Goal: Check status: Check status

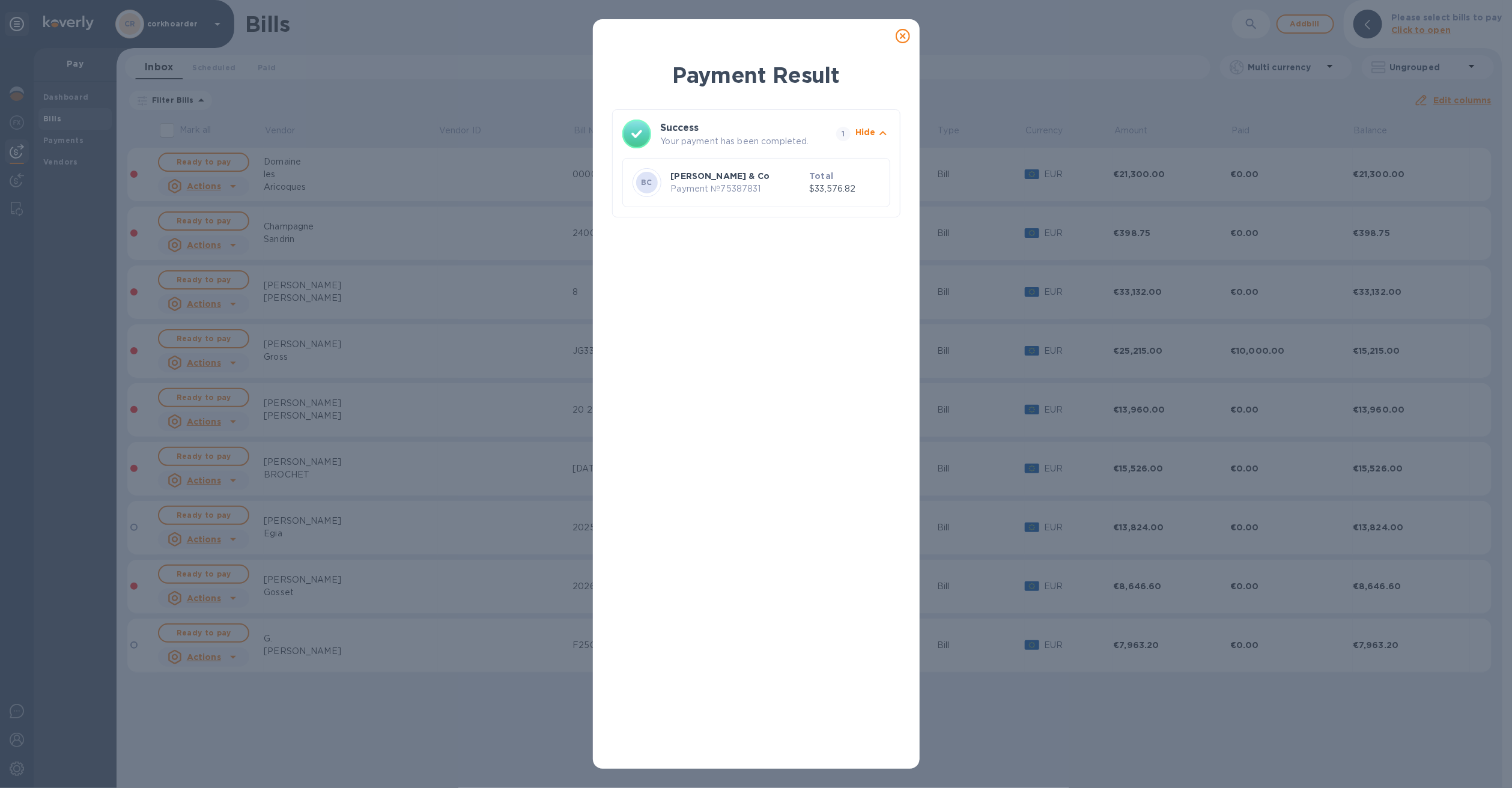
click at [897, 33] on icon at bounding box center [903, 36] width 14 height 14
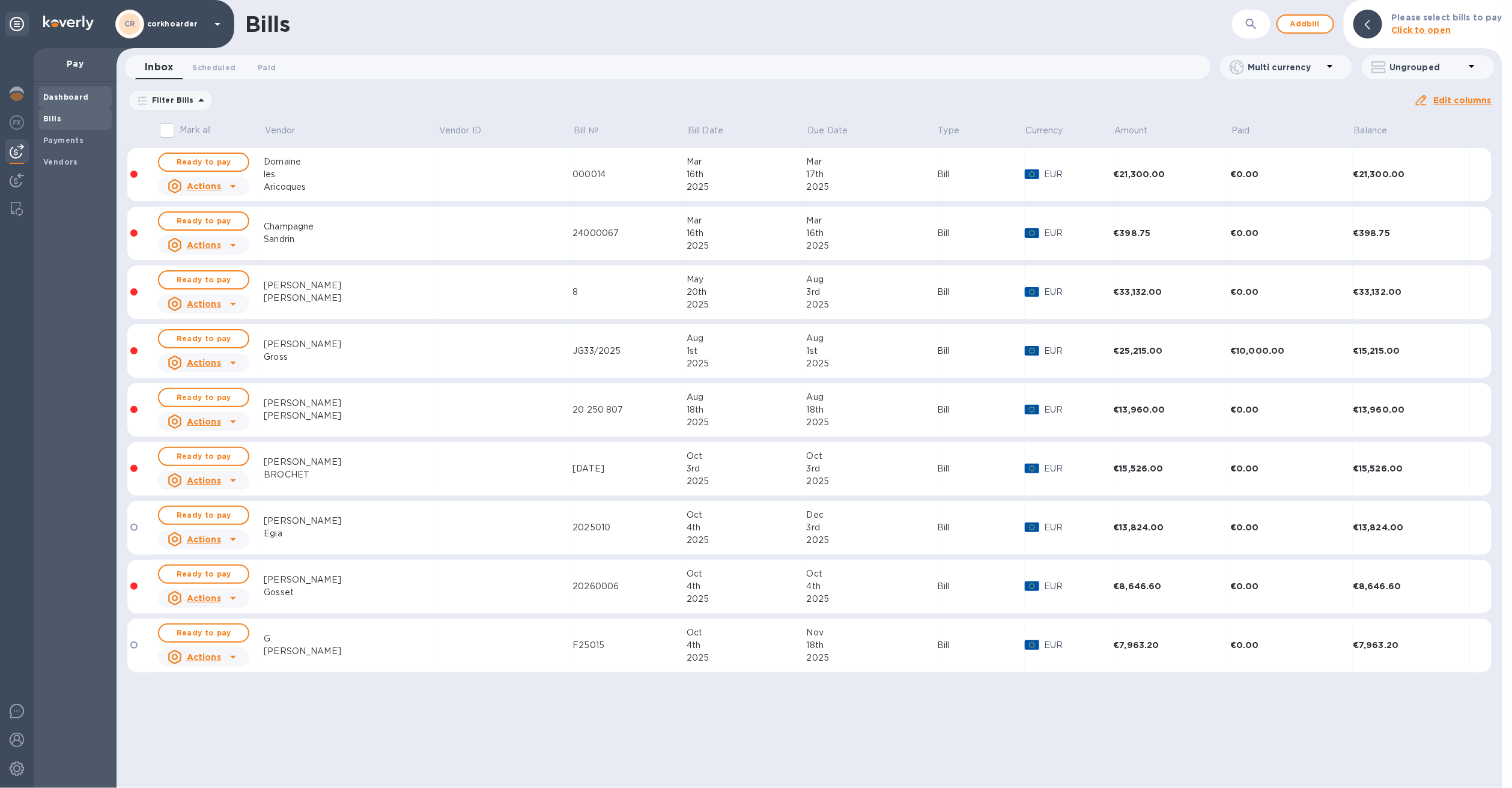
click at [46, 104] on div "Dashboard" at bounding box center [75, 97] width 74 height 21
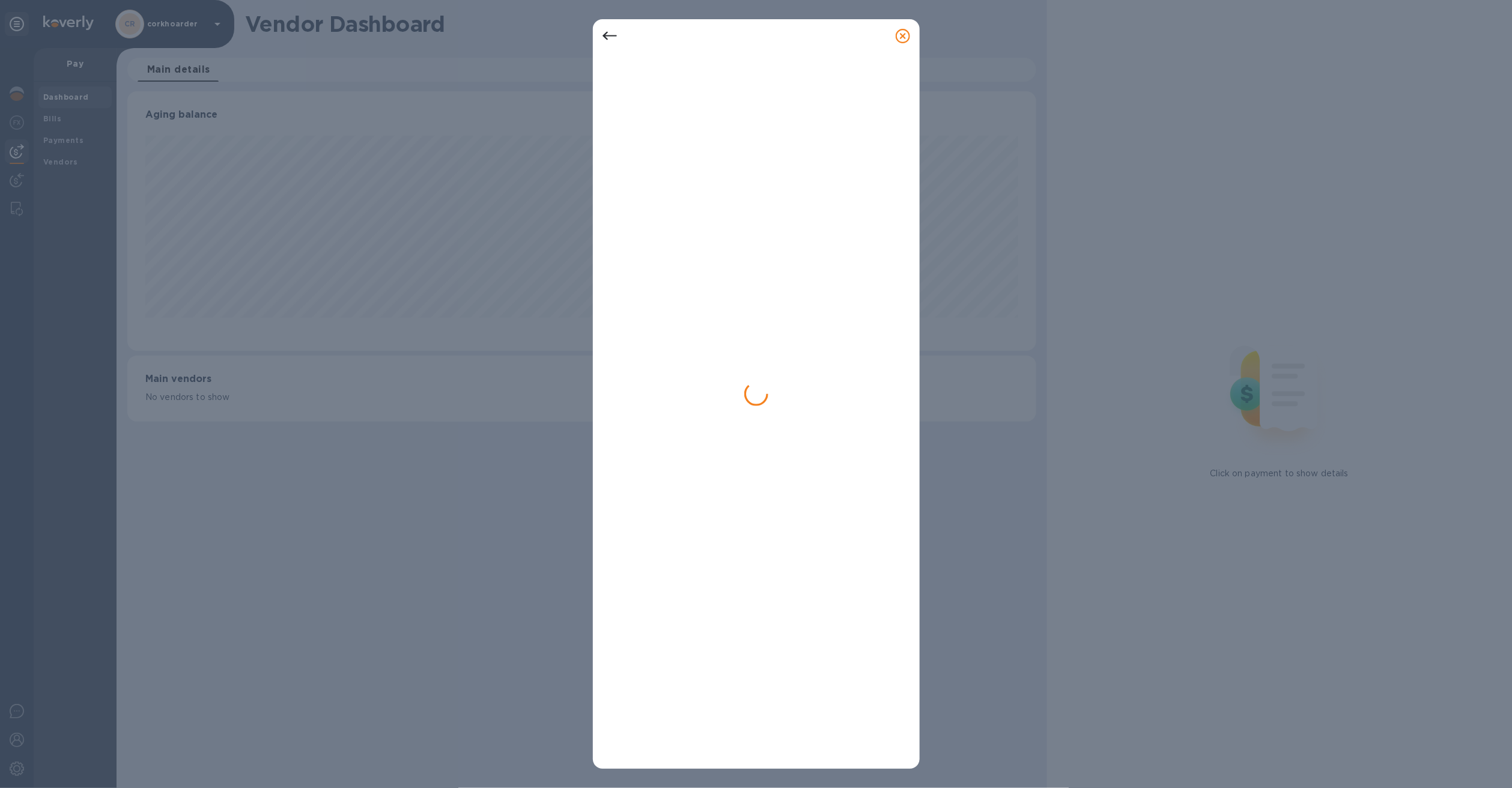
scroll to position [259, 908]
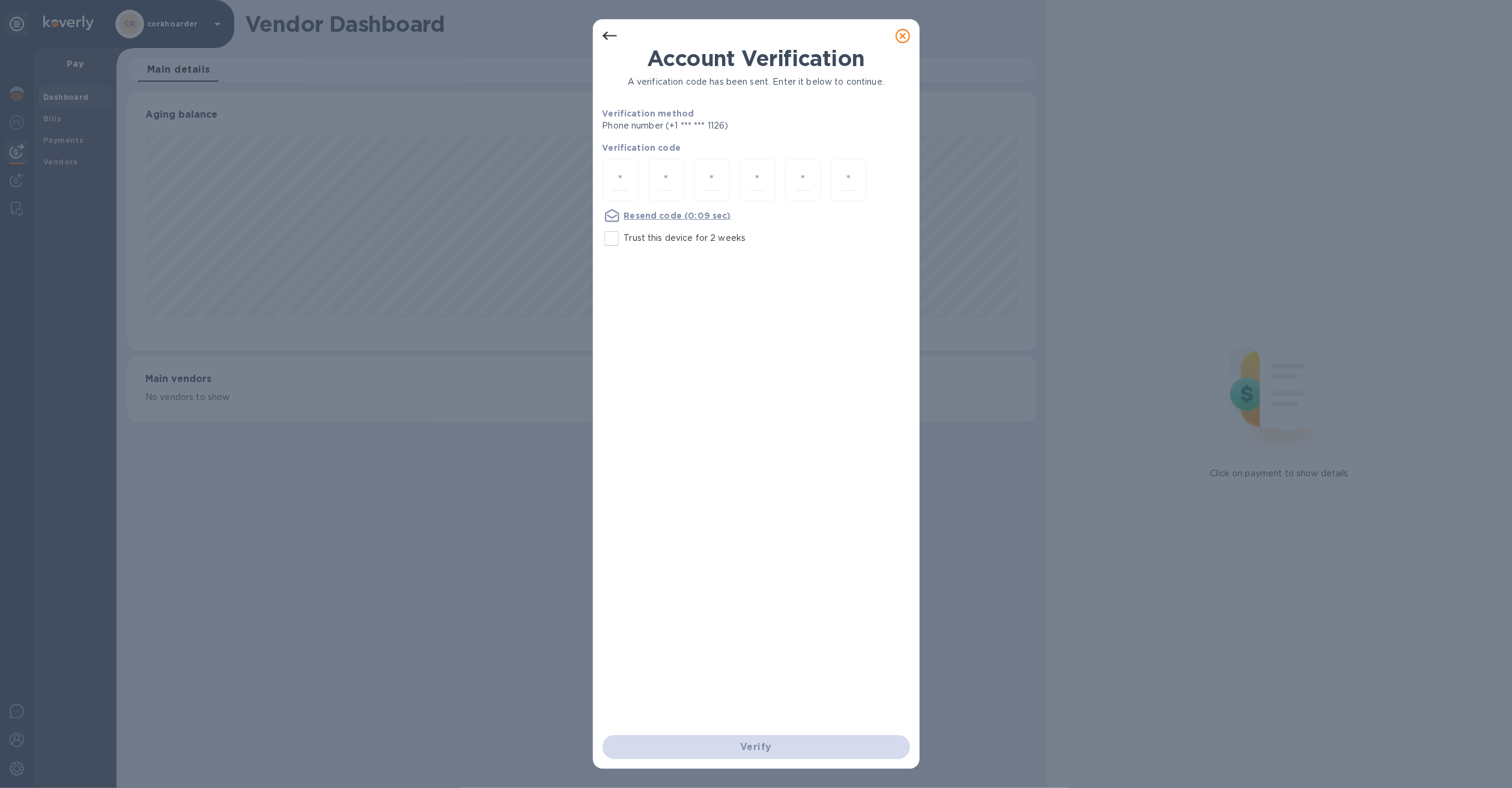
click at [622, 246] on input "Trust this device for 2 weeks" at bounding box center [611, 238] width 25 height 25
checkbox input "true"
click at [612, 169] on input "number" at bounding box center [620, 180] width 16 height 22
type input "7"
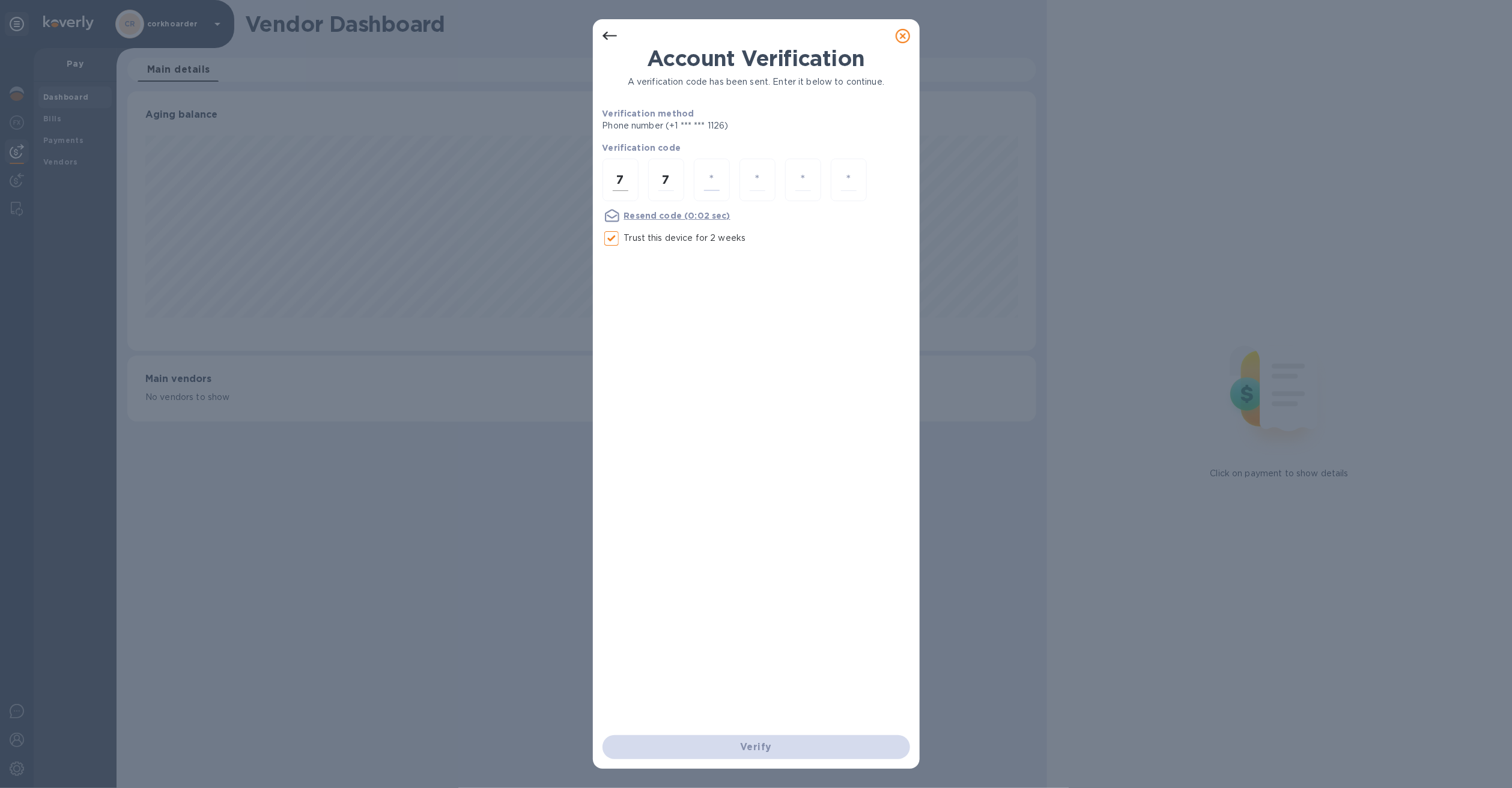
type input "5"
type input "7"
type input "1"
type input "7"
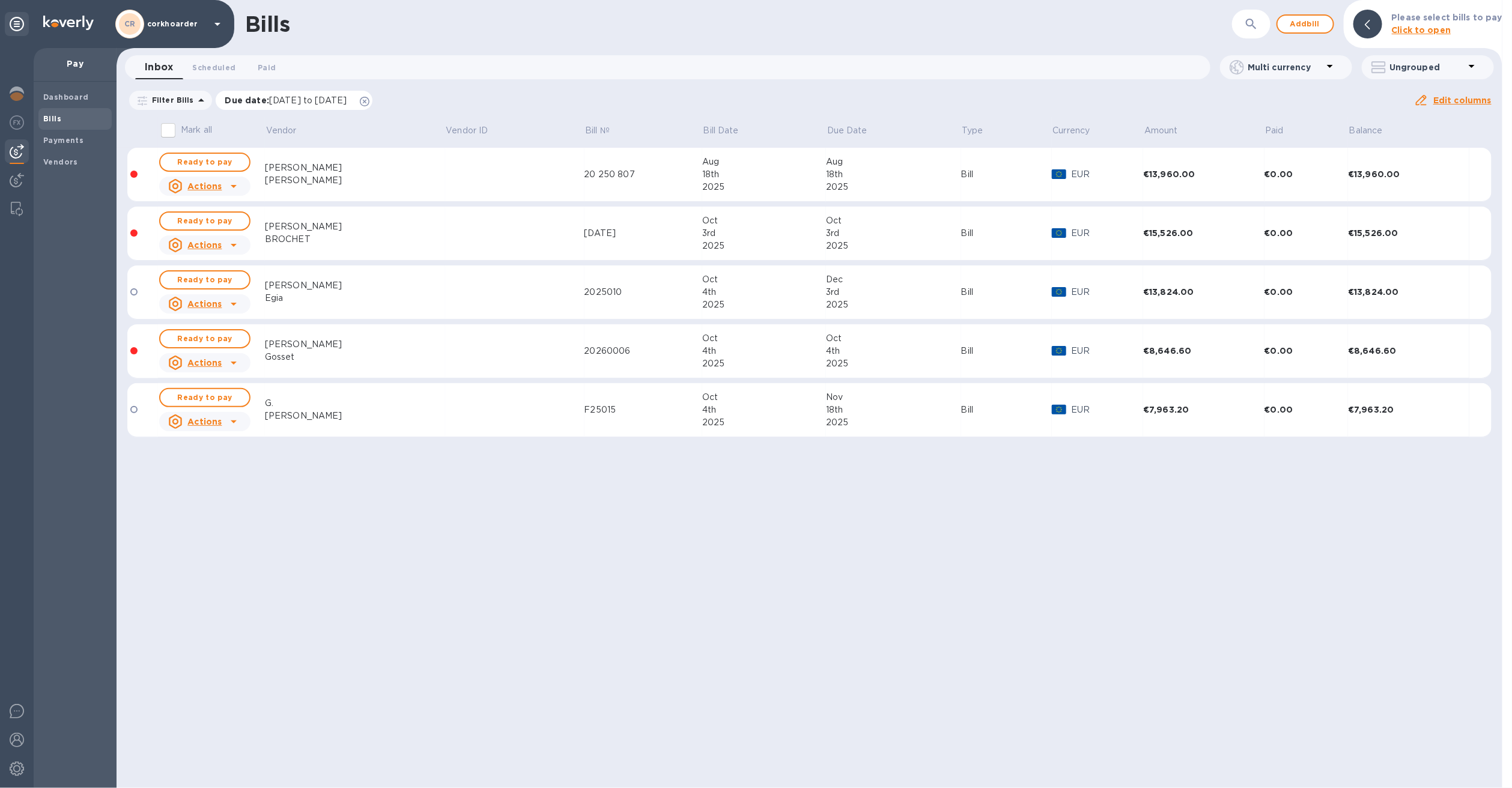
click at [369, 98] on icon at bounding box center [364, 101] width 10 height 10
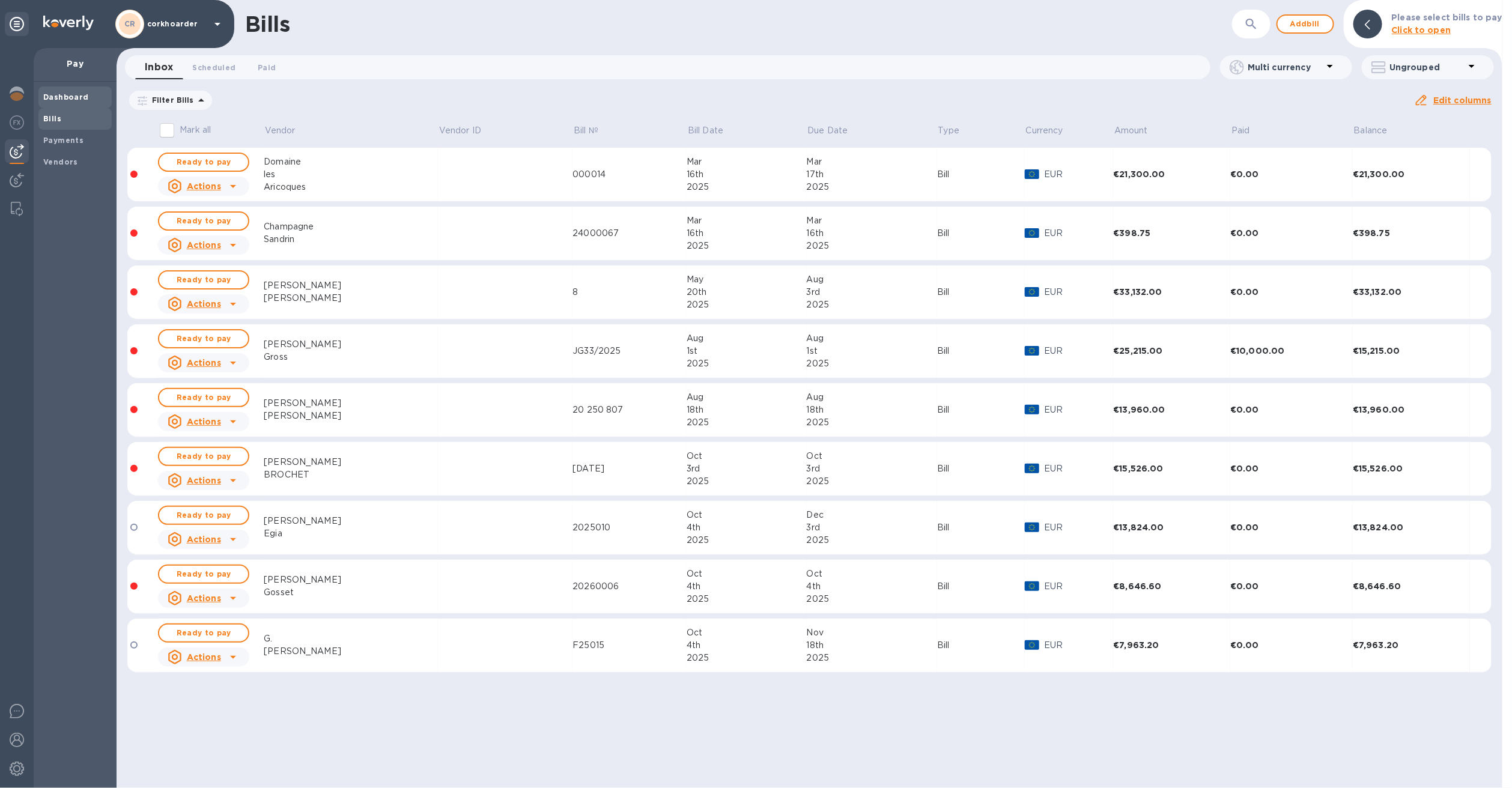
click at [66, 95] on b "Dashboard" at bounding box center [67, 97] width 46 height 9
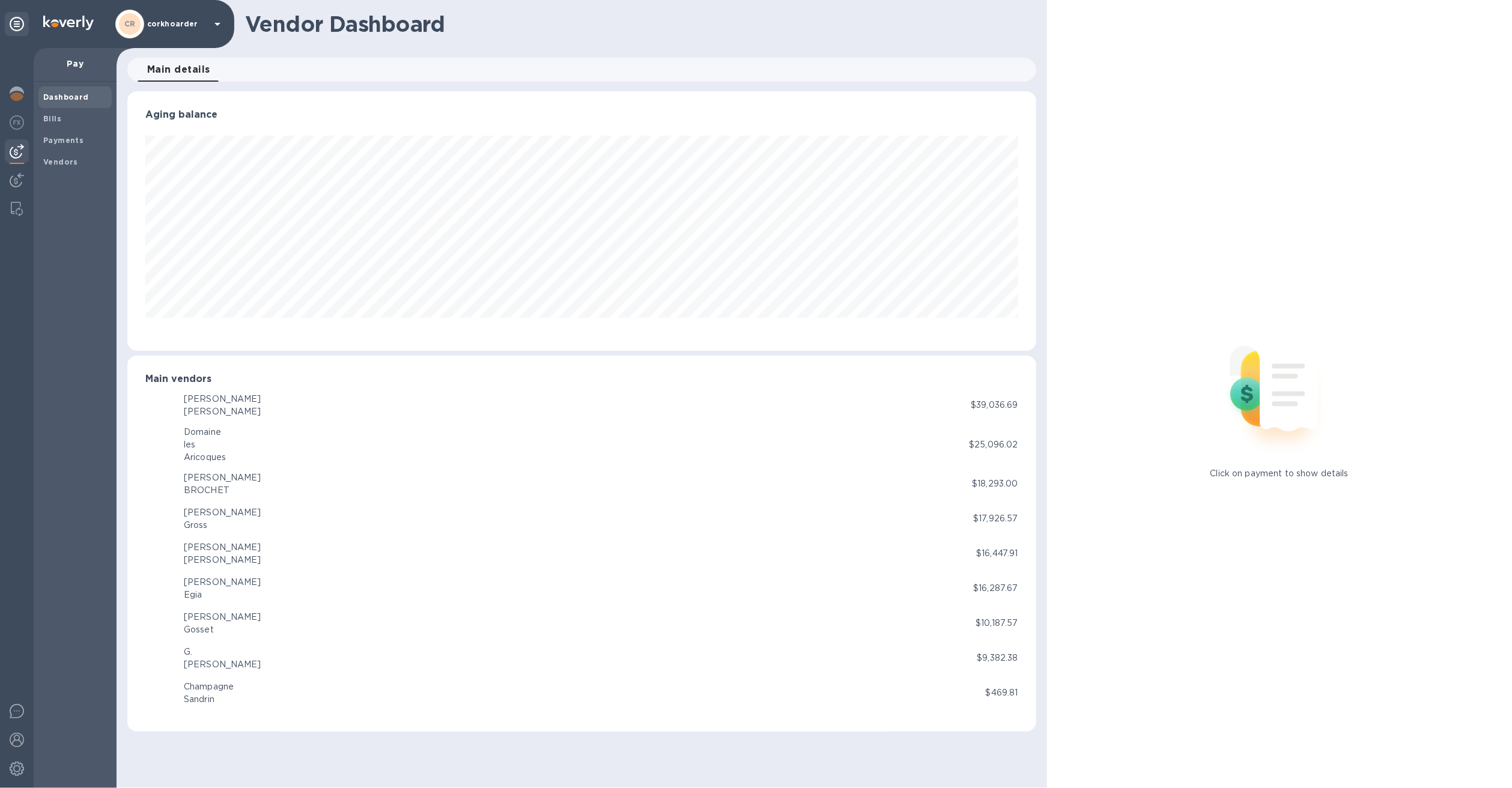
scroll to position [259, 908]
click at [26, 88] on div at bounding box center [17, 94] width 24 height 26
